Goal: Information Seeking & Learning: Learn about a topic

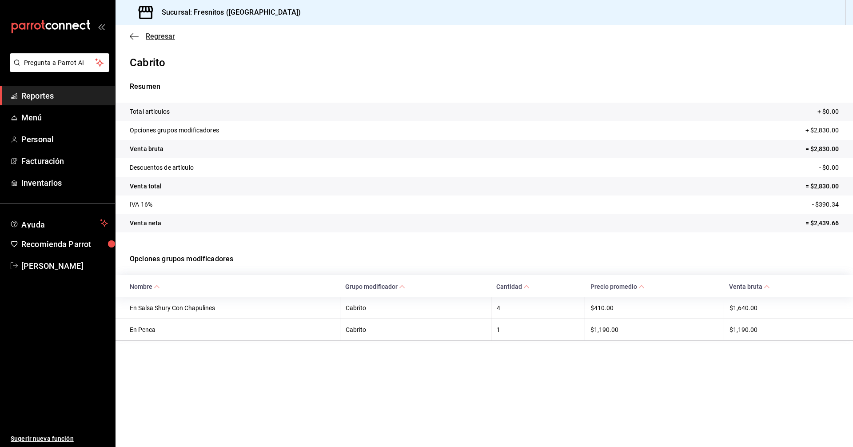
click at [164, 37] on span "Regresar" at bounding box center [160, 36] width 29 height 8
click at [45, 98] on span "Reportes" at bounding box center [64, 96] width 87 height 12
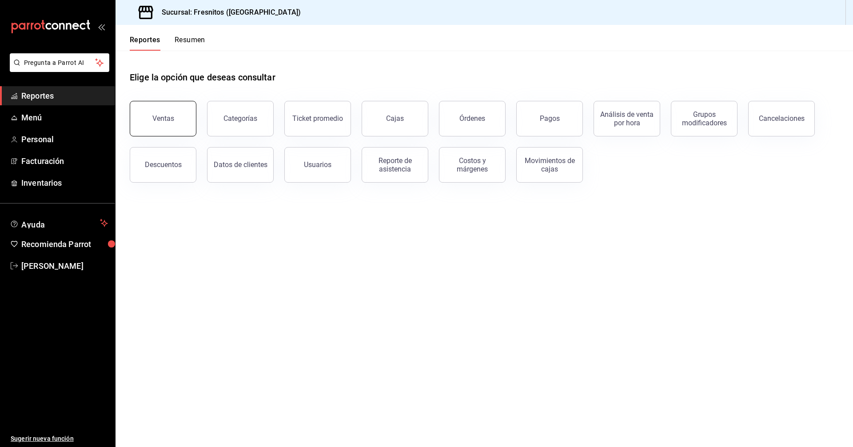
click at [179, 121] on button "Ventas" at bounding box center [163, 119] width 67 height 36
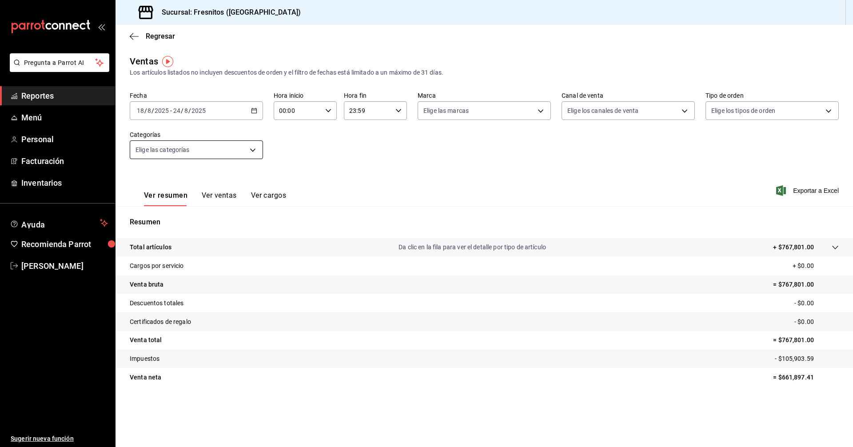
click at [251, 150] on body "Pregunta a Parrot AI Reportes Menú Personal Facturación Inventarios Ayuda Recom…" at bounding box center [426, 223] width 853 height 447
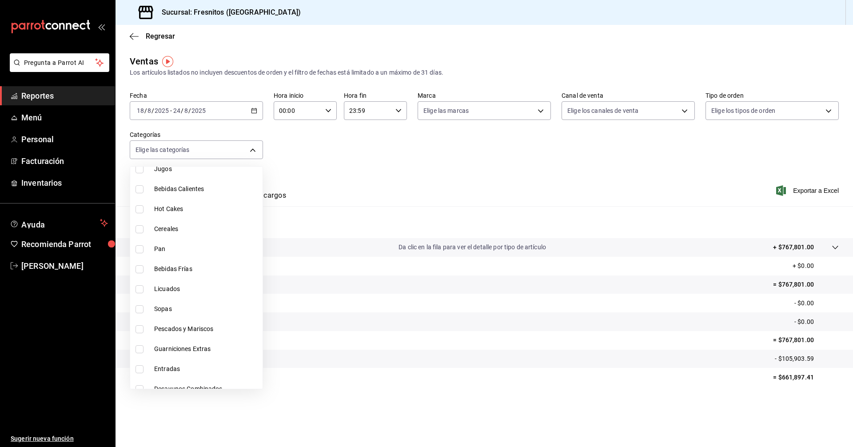
scroll to position [828, 0]
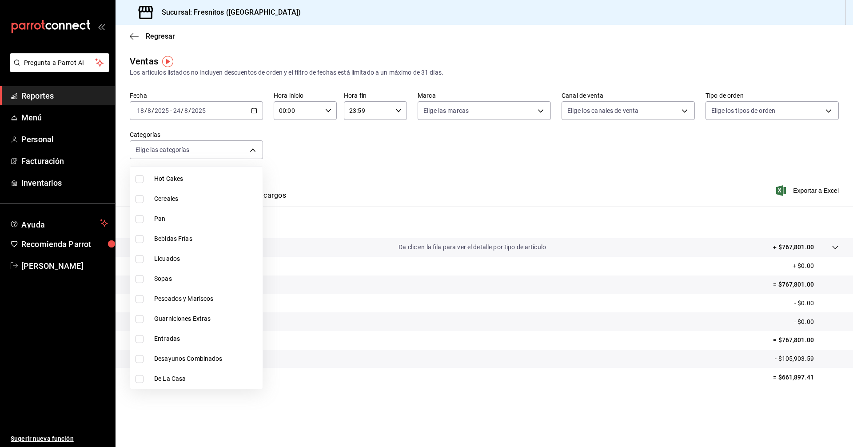
click at [139, 357] on input "checkbox" at bounding box center [139, 359] width 8 height 8
checkbox input "true"
type input "595c7a15-2ed7-41c2-b782-00710019d552"
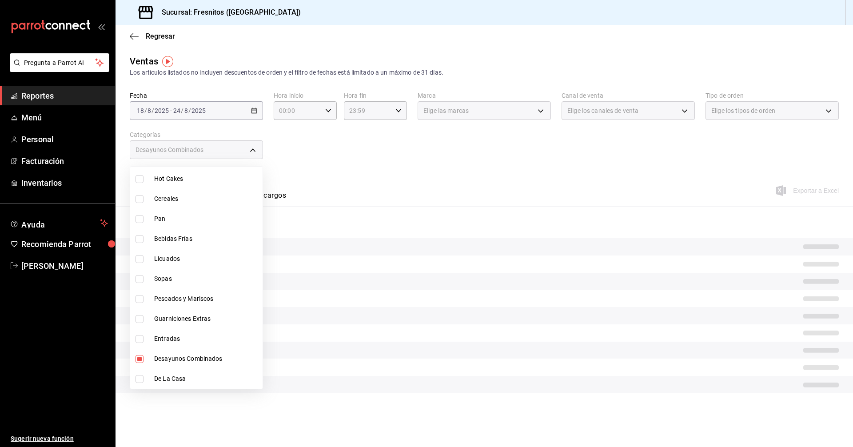
click at [139, 379] on input "checkbox" at bounding box center [139, 379] width 8 height 8
checkbox input "true"
type input "595c7a15-2ed7-41c2-b782-00710019d552,f6119913-d78b-4f89-b315-1376b93f7aa1"
click at [422, 180] on div at bounding box center [426, 223] width 853 height 447
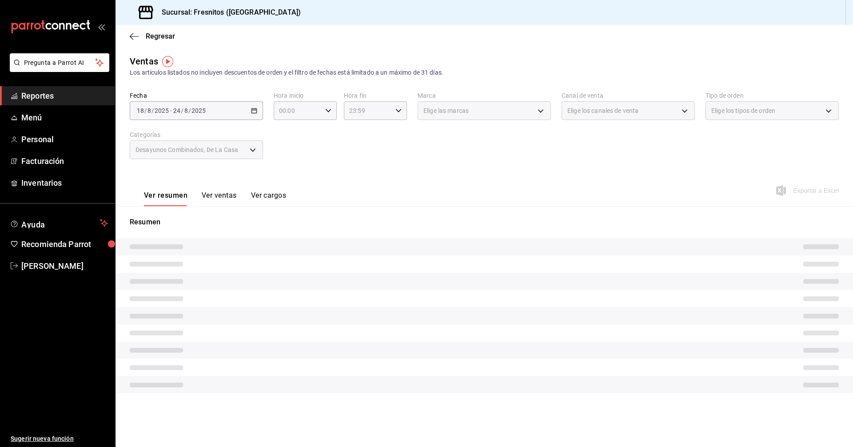
click at [516, 175] on div "Ver resumen Ver ventas Ver cargos Exportar a Excel" at bounding box center [483, 188] width 737 height 36
click at [638, 172] on div "Ver resumen Ver ventas Ver cargos Exportar a Excel" at bounding box center [483, 188] width 737 height 36
click at [566, 153] on div "Fecha [DATE] [DATE] - [DATE] [DATE] Hora inicio 00:00 Hora inicio Hora fin 23:5…" at bounding box center [484, 130] width 709 height 78
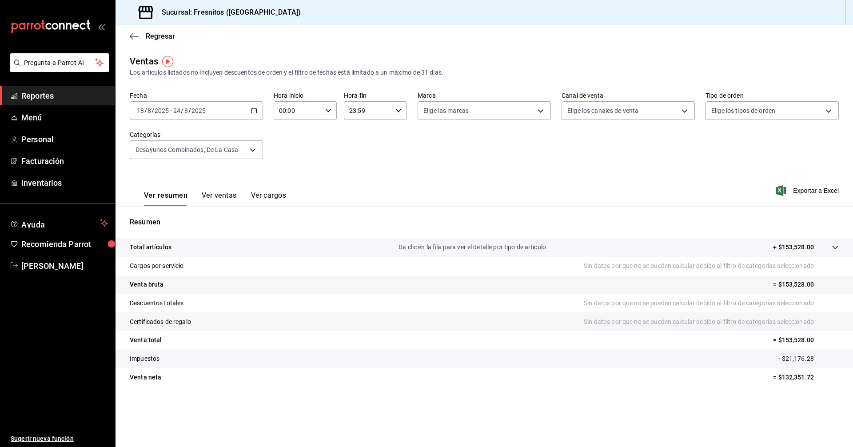
drag, startPoint x: 566, startPoint y: 153, endPoint x: 367, endPoint y: 185, distance: 201.5
click at [566, 153] on div "Fecha [DATE] [DATE] - [DATE] [DATE] Hora inicio 00:00 Hora inicio Hora fin 23:5…" at bounding box center [484, 130] width 709 height 78
click at [811, 191] on span "Exportar a Excel" at bounding box center [808, 190] width 61 height 11
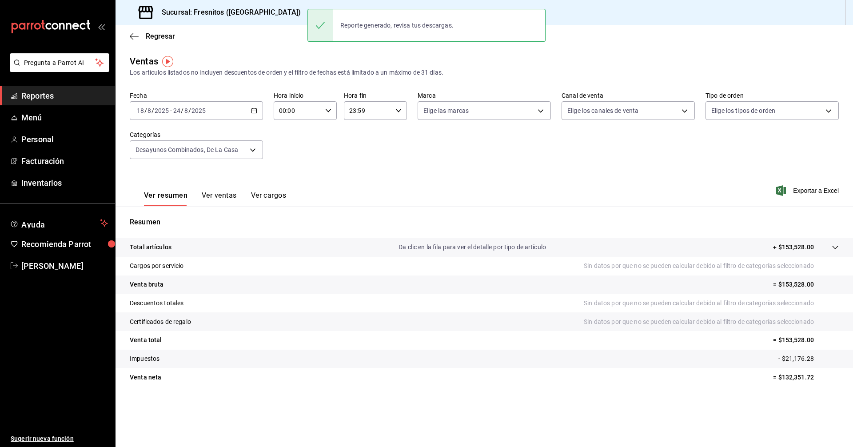
click at [218, 193] on button "Ver ventas" at bounding box center [219, 198] width 35 height 15
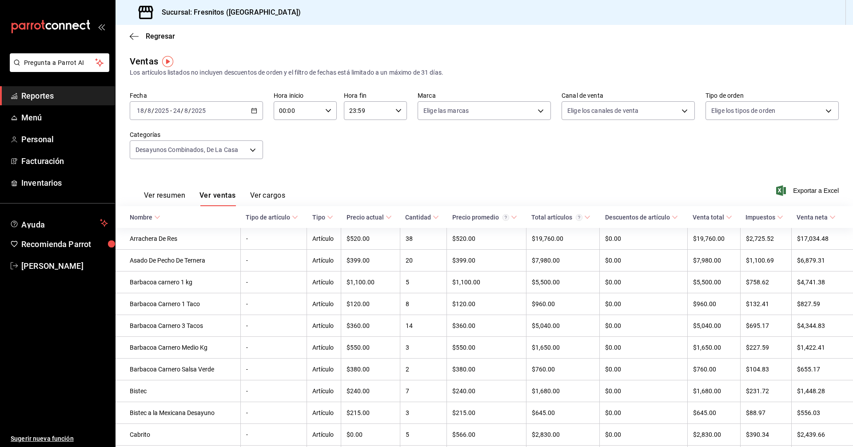
click at [157, 216] on icon at bounding box center [157, 217] width 6 height 6
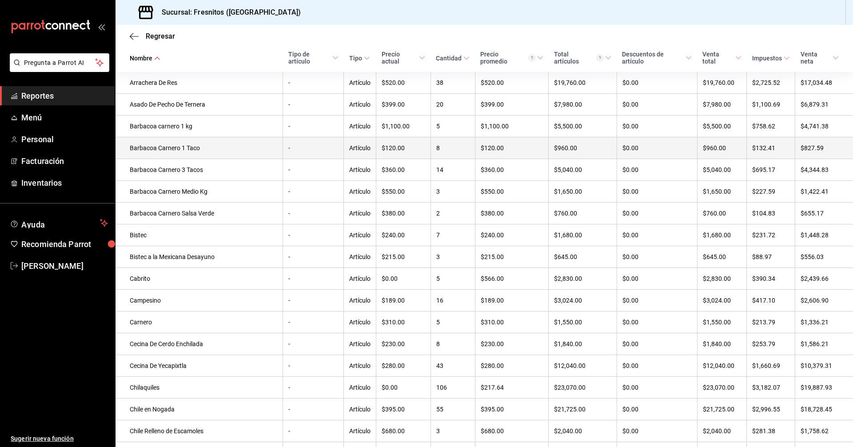
scroll to position [178, 0]
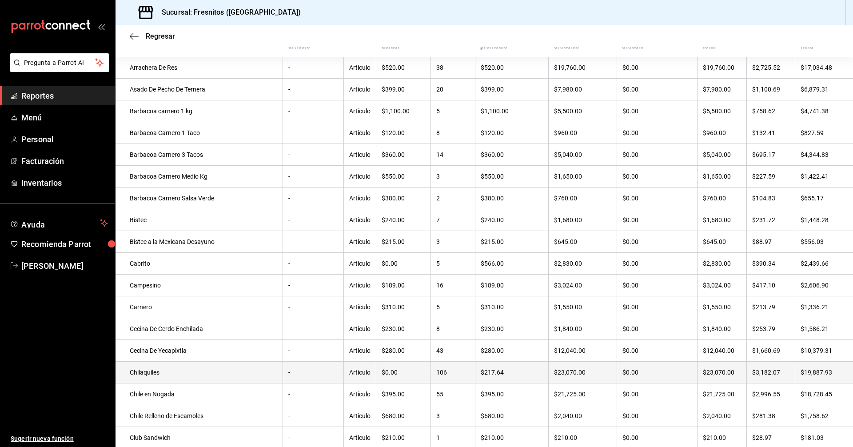
click at [159, 371] on td "Chilaquiles" at bounding box center [198, 372] width 167 height 22
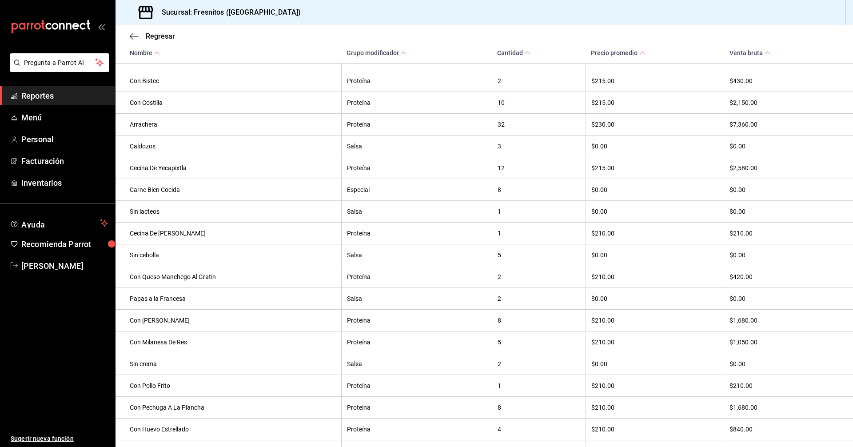
scroll to position [460, 0]
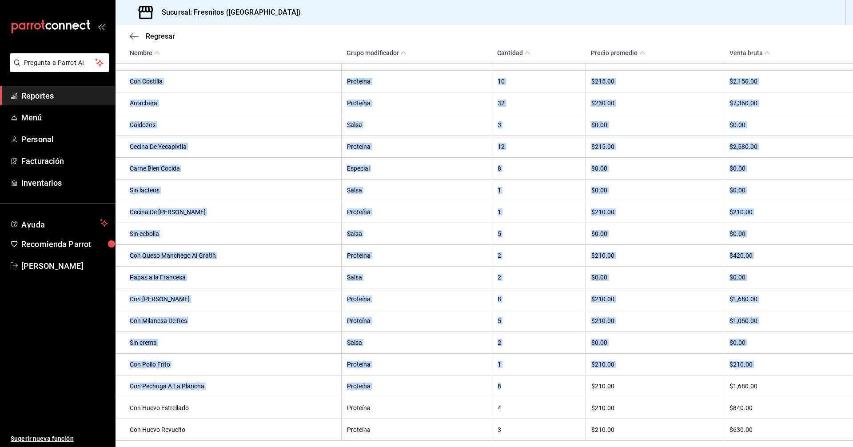
drag, startPoint x: 503, startPoint y: 397, endPoint x: 127, endPoint y: 89, distance: 486.2
click at [127, 89] on tbody "Jugo de Naranja Combinado 1 $0.00 $0.00 Solos Proteína 4 $205.00 $820.00 Verdes…" at bounding box center [483, 146] width 737 height 587
copy tbody "Con Costilla Proteína 10 $215.00 $2,150.00 Arrachera Proteína 32 $230.00 $7,360…"
click at [780, 418] on th "$840.00" at bounding box center [788, 408] width 129 height 22
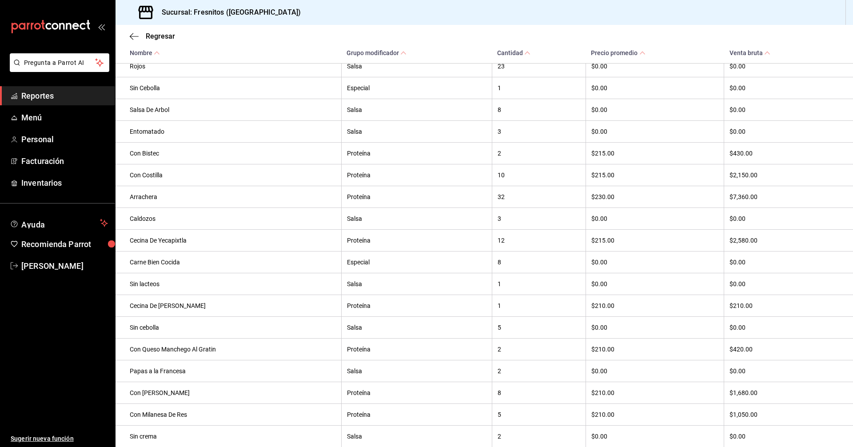
scroll to position [194, 0]
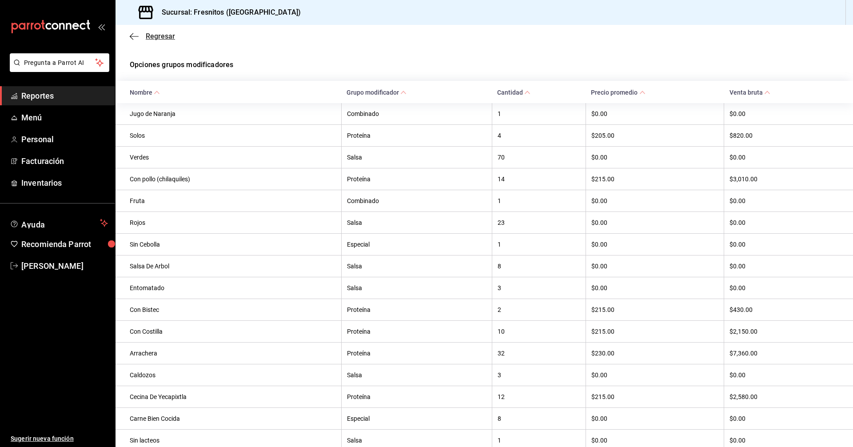
click at [155, 35] on span "Regresar" at bounding box center [160, 36] width 29 height 8
click at [66, 95] on span "Reportes" at bounding box center [64, 96] width 87 height 12
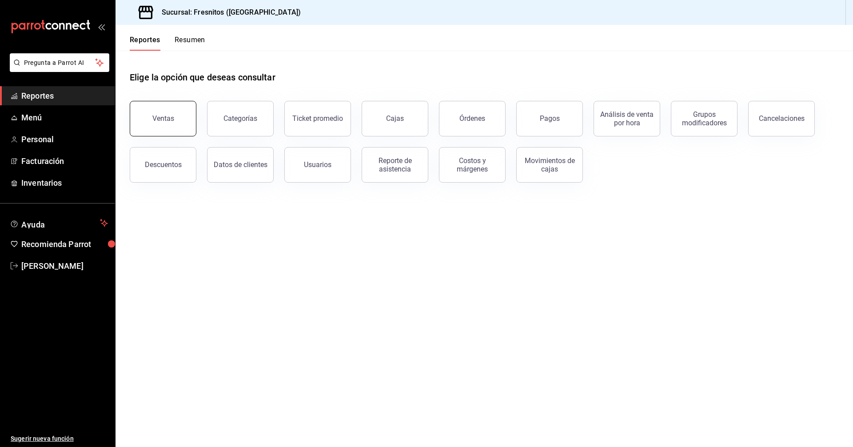
click at [162, 117] on div "Ventas" at bounding box center [163, 118] width 22 height 8
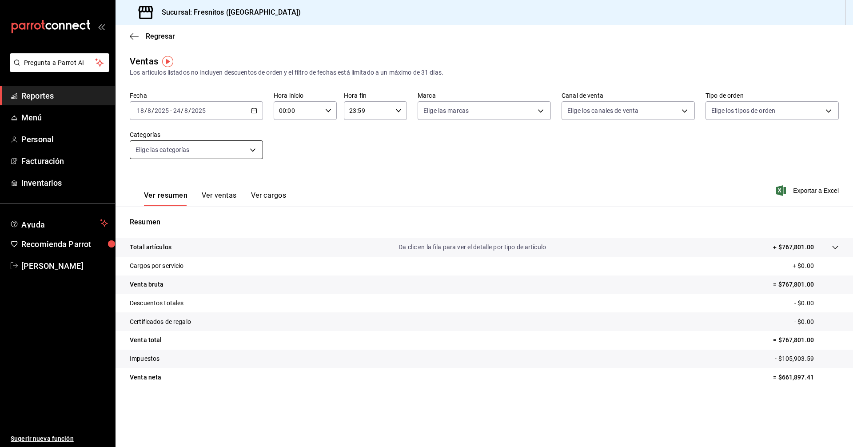
click at [199, 155] on body "Pregunta a Parrot AI Reportes Menú Personal Facturación Inventarios Ayuda Recom…" at bounding box center [426, 223] width 853 height 447
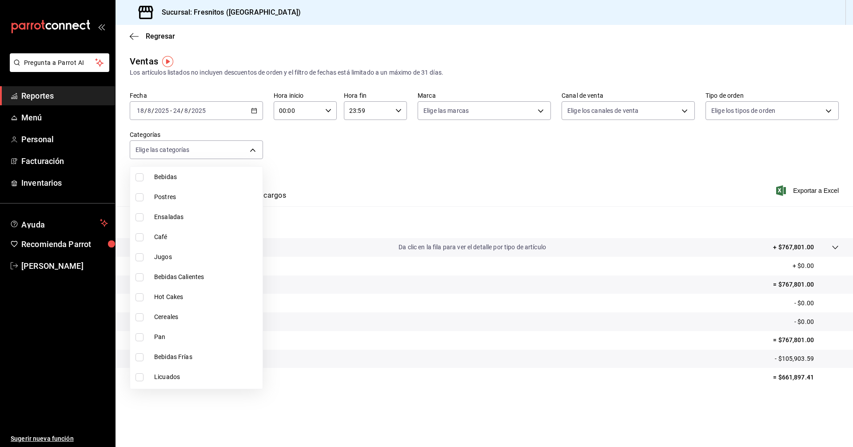
scroll to position [828, 0]
click at [169, 360] on span "Desayunos Combinados" at bounding box center [206, 358] width 105 height 9
type input "595c7a15-2ed7-41c2-b782-00710019d552"
checkbox input "true"
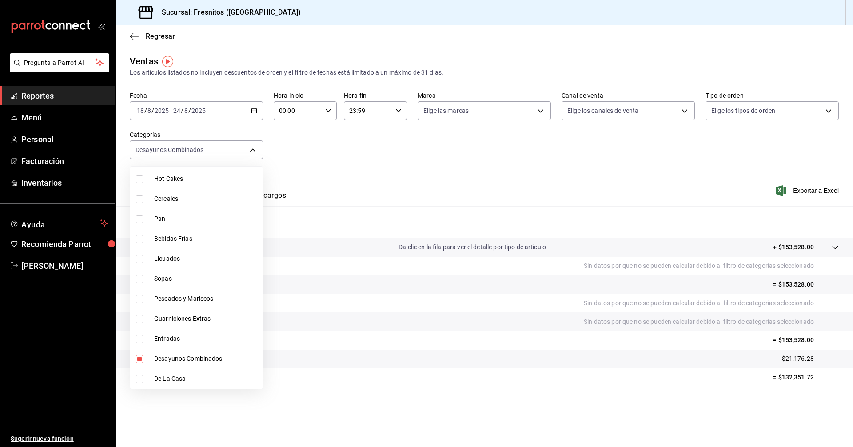
click at [360, 187] on div at bounding box center [426, 223] width 853 height 447
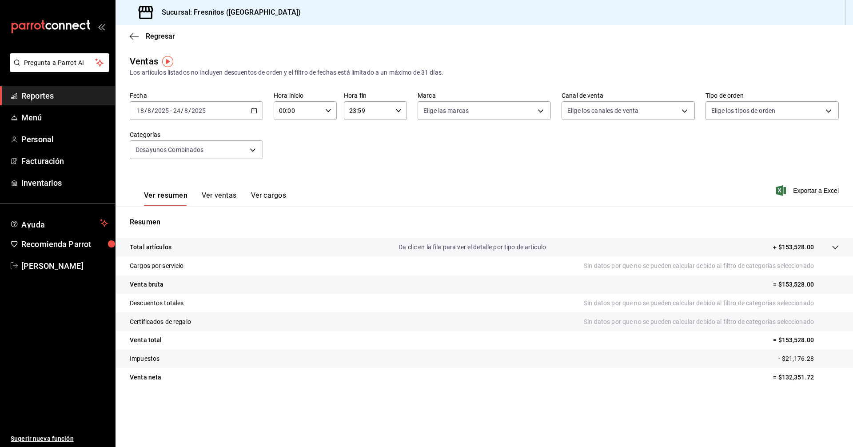
click at [230, 193] on button "Ver ventas" at bounding box center [219, 198] width 35 height 15
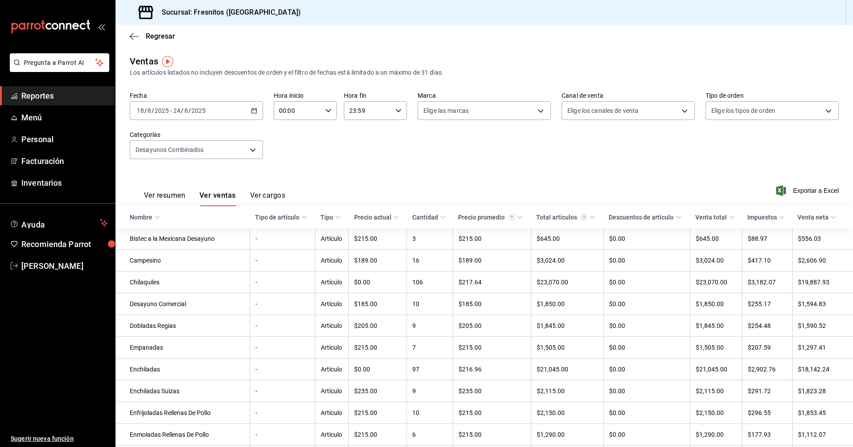
click at [155, 219] on icon at bounding box center [157, 217] width 6 height 6
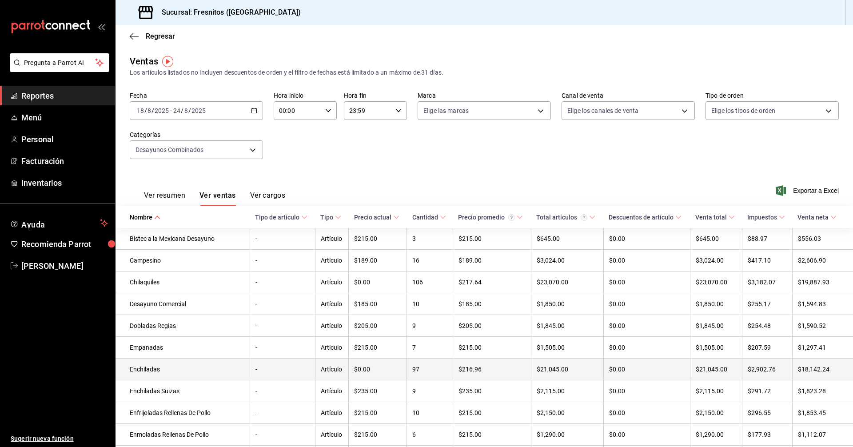
click at [165, 374] on td "Enchiladas" at bounding box center [182, 369] width 134 height 22
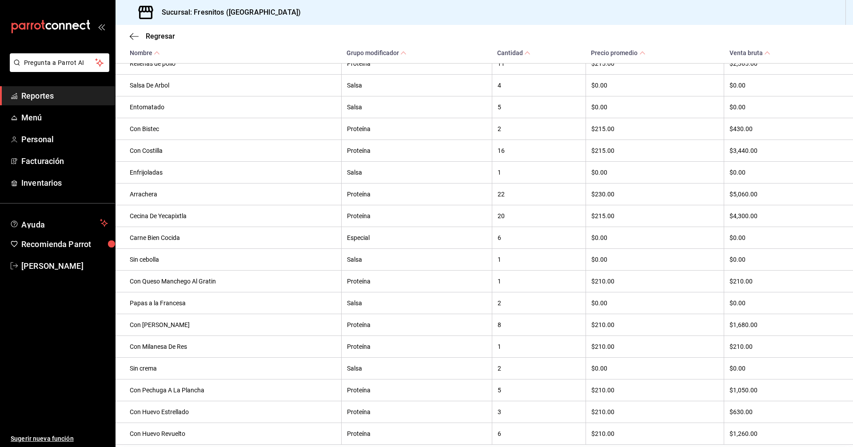
scroll to position [435, 0]
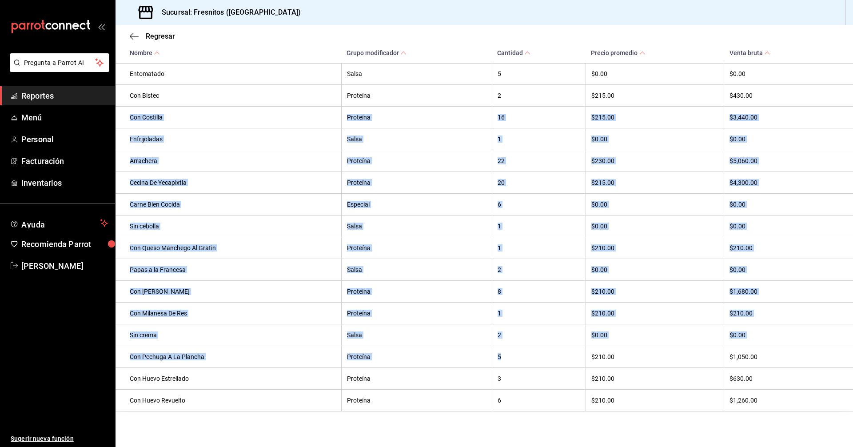
drag, startPoint x: 503, startPoint y: 355, endPoint x: 131, endPoint y: 117, distance: 441.6
click at [131, 117] on tbody "Solos Proteína 2 $205.00 $410.00 Verdes Salsa 66 $0.00 $0.00 Sin Crema Especial…" at bounding box center [483, 150] width 737 height 522
copy tbody "Con Costilla Proteína 16 $215.00 $3,440.00 Enfrijoladas Salsa 1 $0.00 $0.00 Arr…"
click at [47, 93] on span "Reportes" at bounding box center [64, 96] width 87 height 12
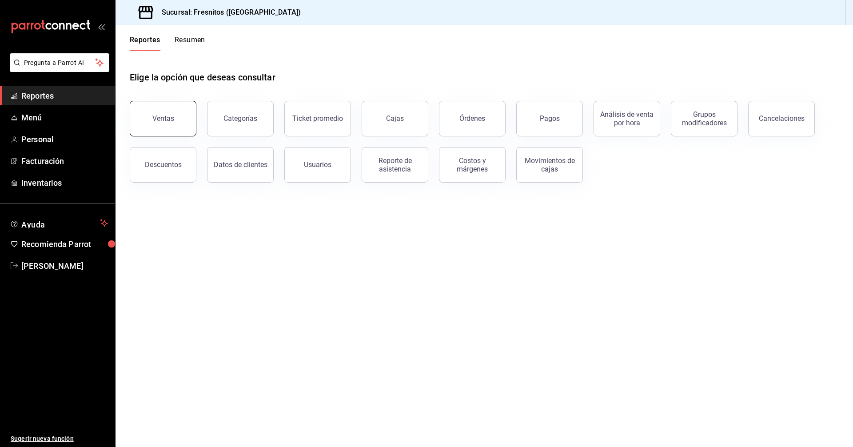
click at [170, 119] on div "Ventas" at bounding box center [163, 118] width 22 height 8
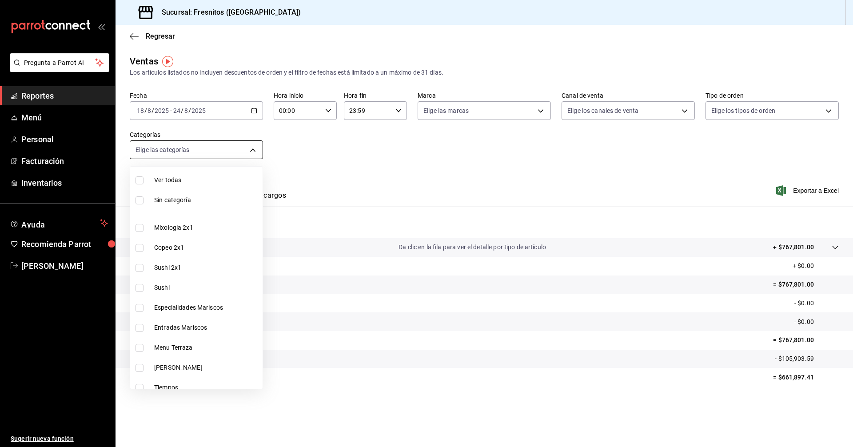
click at [256, 146] on body "Pregunta a Parrot AI Reportes Menú Personal Facturación Inventarios Ayuda Recom…" at bounding box center [426, 223] width 853 height 447
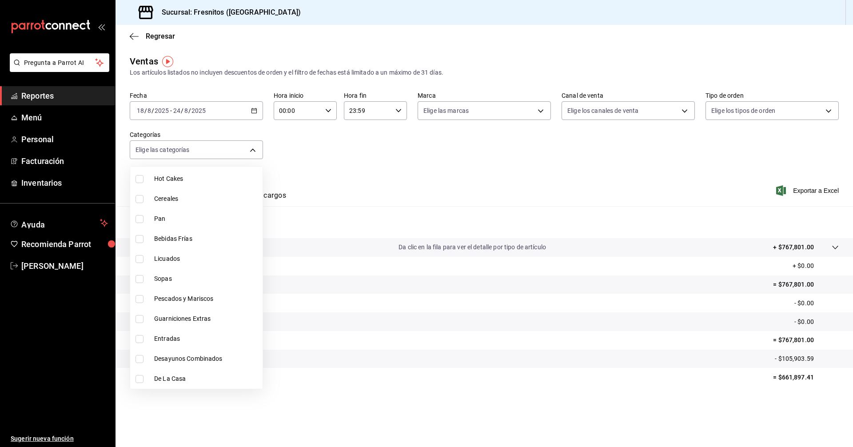
drag, startPoint x: 139, startPoint y: 378, endPoint x: 138, endPoint y: 368, distance: 10.3
click at [139, 378] on input "checkbox" at bounding box center [139, 379] width 8 height 8
checkbox input "true"
type input "f6119913-d78b-4f89-b315-1376b93f7aa1"
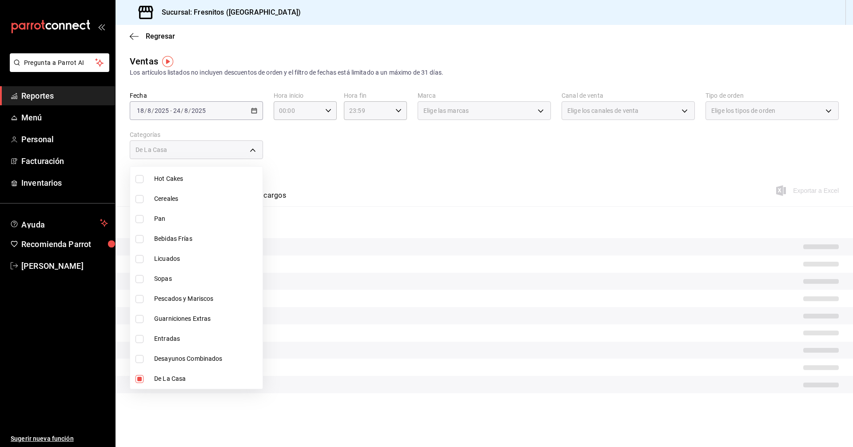
click at [137, 359] on input "checkbox" at bounding box center [139, 359] width 8 height 8
checkbox input "true"
type input "f6119913-d78b-4f89-b315-1376b93f7aa1,595c7a15-2ed7-41c2-b782-00710019d552"
click at [466, 158] on div at bounding box center [426, 223] width 853 height 447
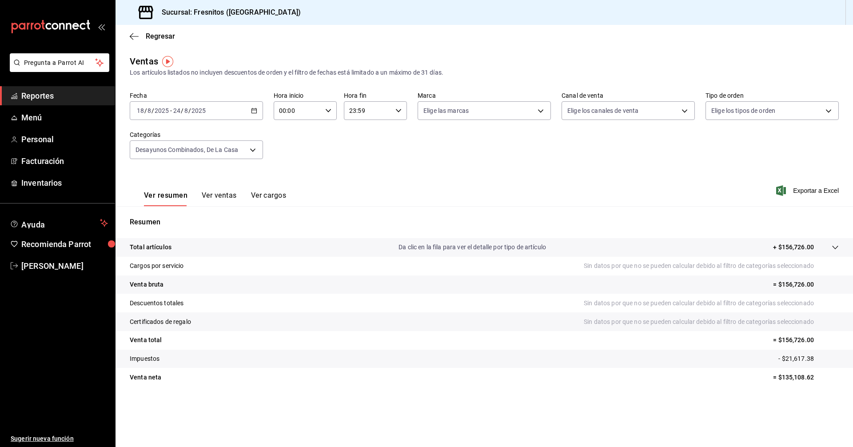
click at [459, 185] on div "Ver resumen Ver ventas Ver cargos Exportar a Excel" at bounding box center [483, 188] width 737 height 36
click at [227, 193] on button "Ver ventas" at bounding box center [219, 198] width 35 height 15
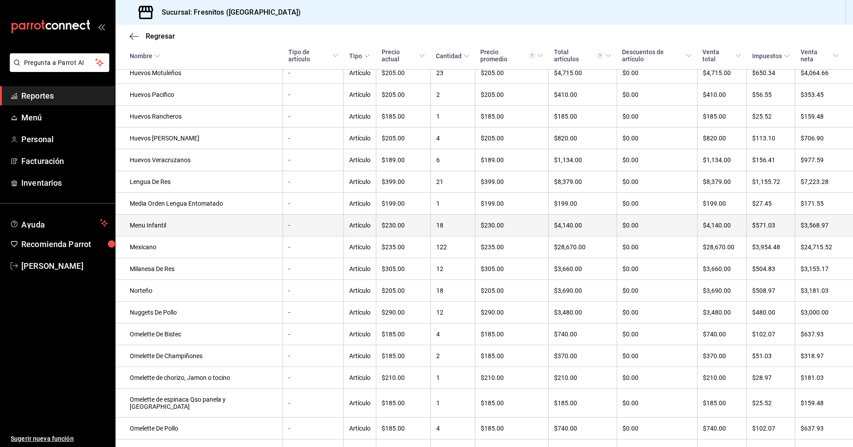
scroll to position [1073, 0]
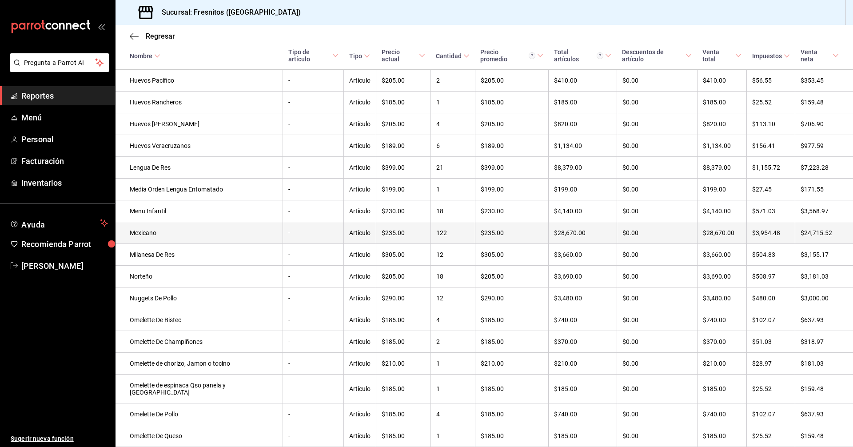
click at [163, 244] on td "Mexicano" at bounding box center [198, 233] width 167 height 22
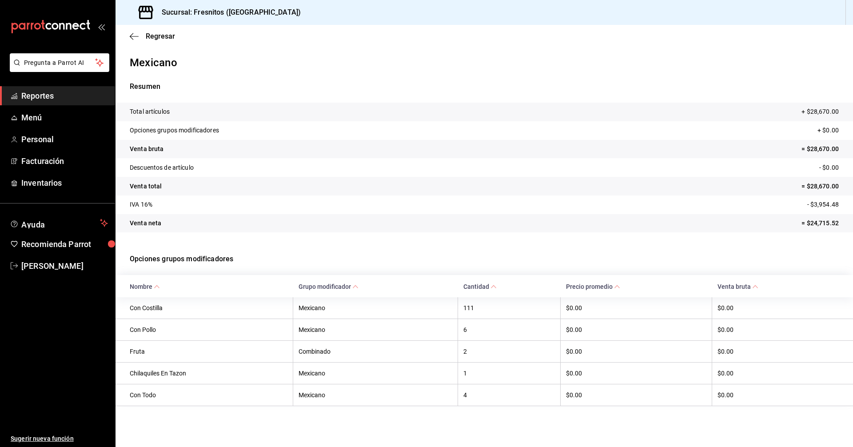
click at [56, 93] on span "Reportes" at bounding box center [64, 96] width 87 height 12
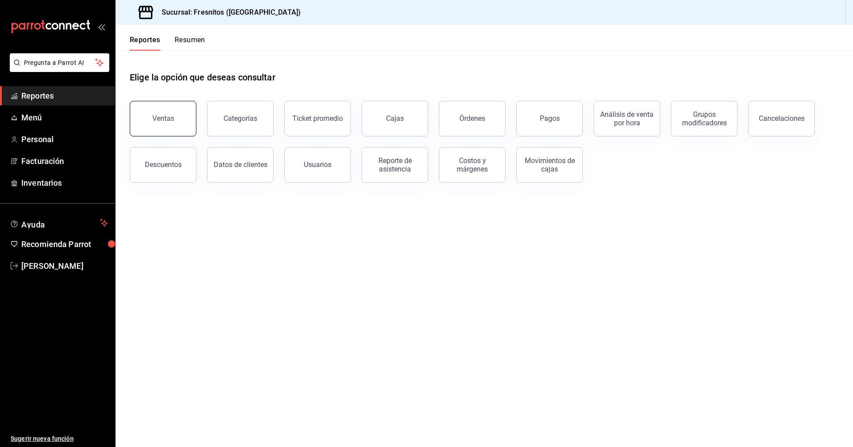
click at [183, 115] on button "Ventas" at bounding box center [163, 119] width 67 height 36
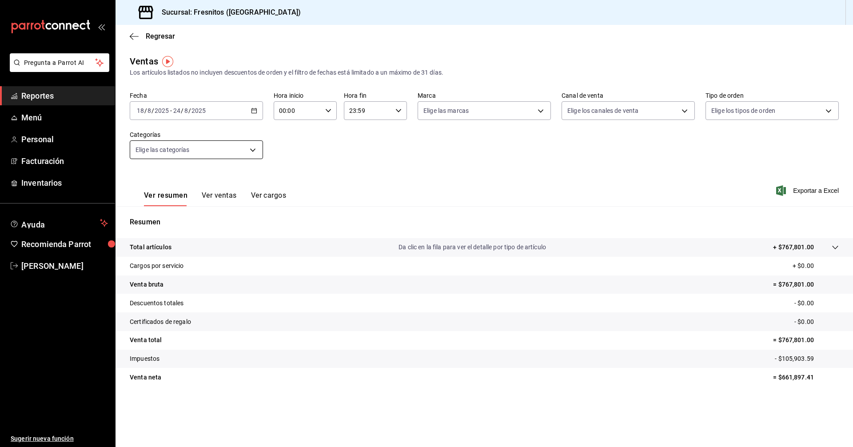
click at [253, 148] on body "Pregunta a Parrot AI Reportes Menú Personal Facturación Inventarios Ayuda Recom…" at bounding box center [426, 223] width 853 height 447
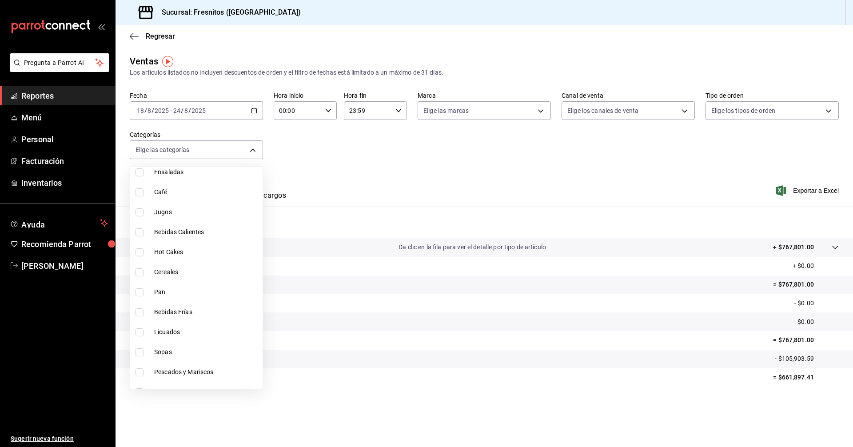
scroll to position [828, 0]
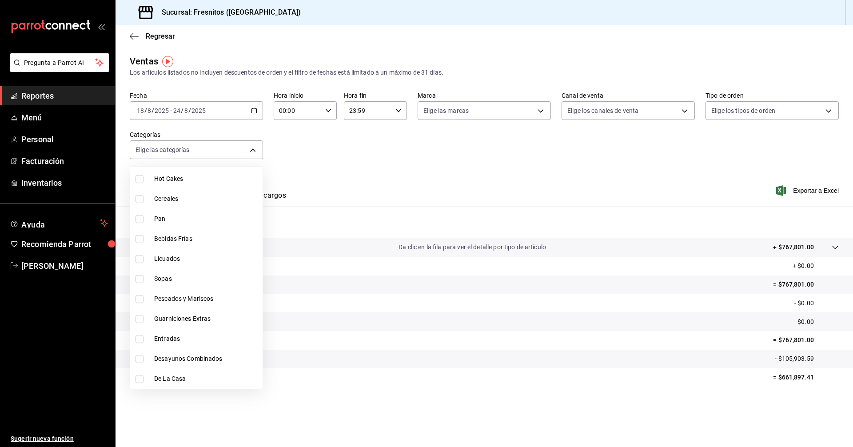
click at [141, 360] on input "checkbox" at bounding box center [139, 359] width 8 height 8
checkbox input "true"
type input "595c7a15-2ed7-41c2-b782-00710019d552"
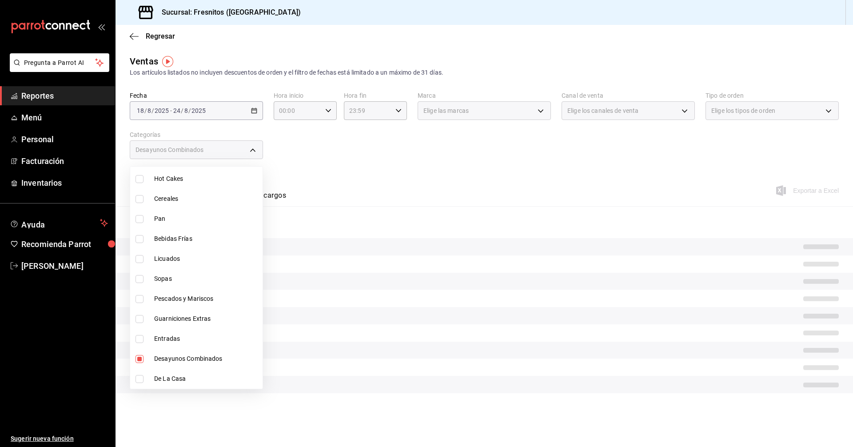
click at [139, 378] on input "checkbox" at bounding box center [139, 379] width 8 height 8
checkbox input "true"
type input "595c7a15-2ed7-41c2-b782-00710019d552,f6119913-d78b-4f89-b315-1376b93f7aa1"
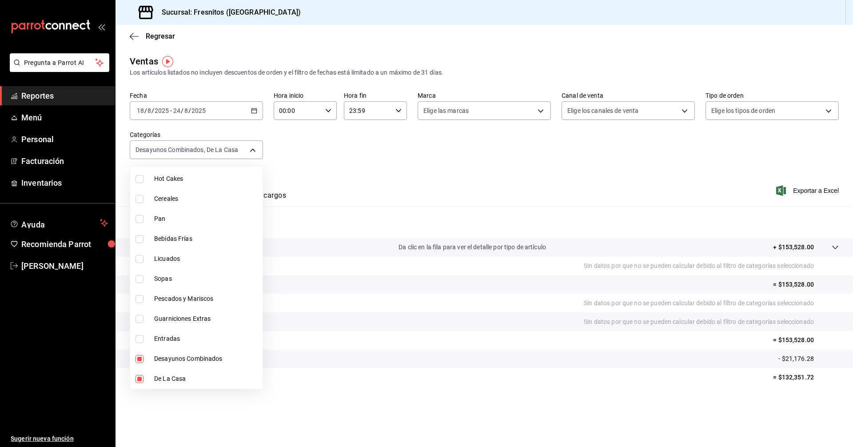
click at [459, 171] on div at bounding box center [426, 223] width 853 height 447
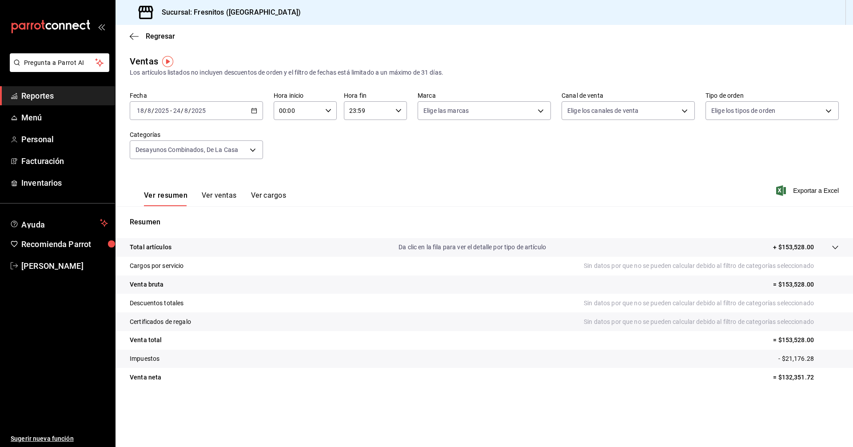
click at [810, 188] on span "Exportar a Excel" at bounding box center [808, 190] width 61 height 11
click at [223, 193] on button "Ver ventas" at bounding box center [219, 198] width 35 height 15
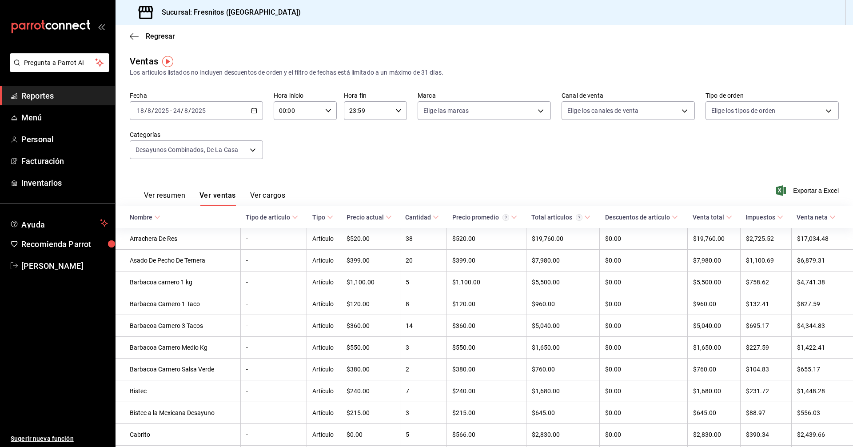
click at [155, 217] on icon at bounding box center [157, 217] width 6 height 6
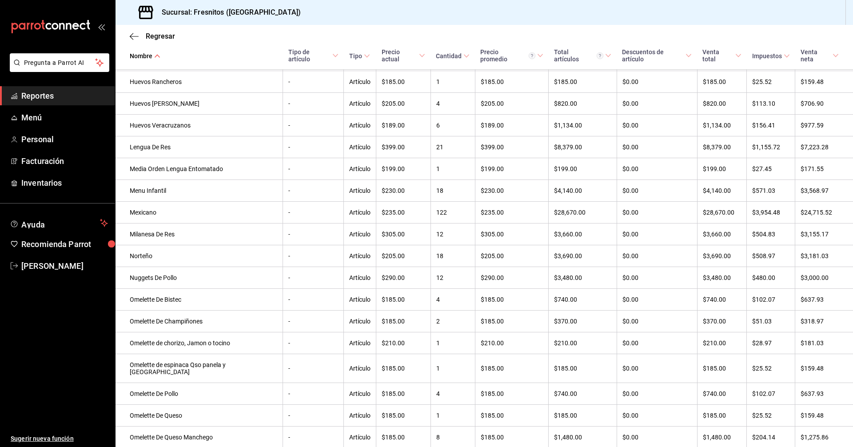
scroll to position [1099, 0]
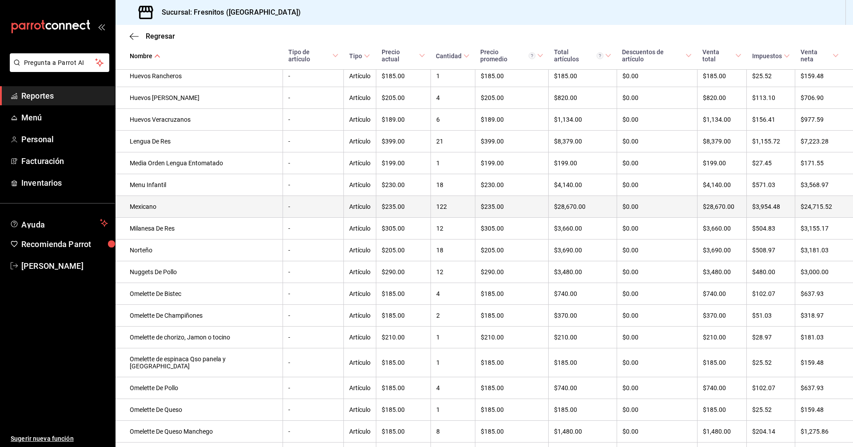
click at [152, 218] on td "Mexicano" at bounding box center [198, 207] width 167 height 22
